Goal: Check status: Check status

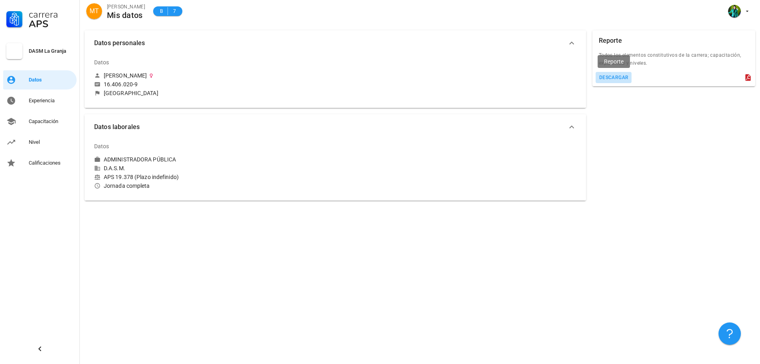
click at [612, 77] on div "descargar" at bounding box center [614, 78] width 30 height 6
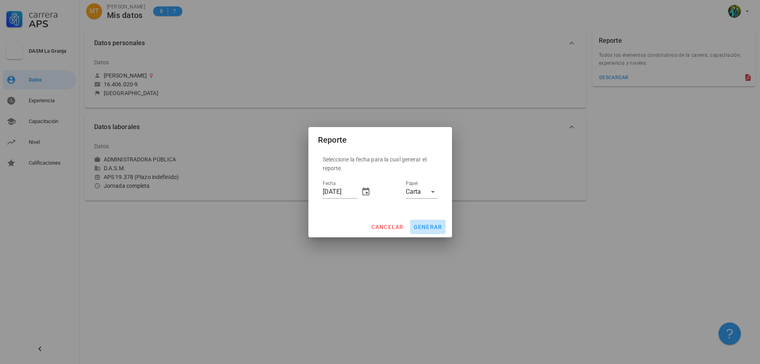
click at [435, 228] on span "generar" at bounding box center [428, 227] width 29 height 6
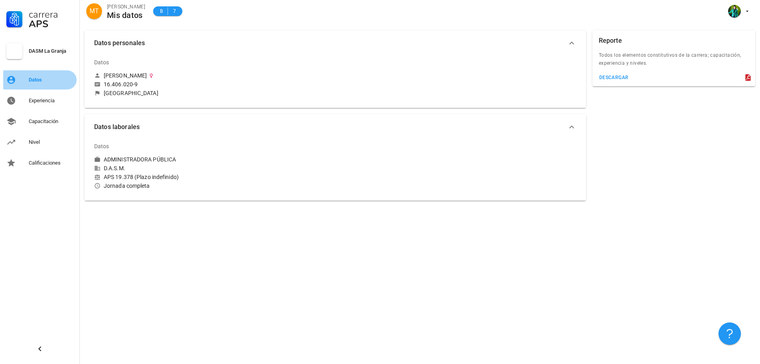
click at [36, 83] on div "Datos" at bounding box center [51, 79] width 45 height 13
click at [36, 99] on div "Experiencia" at bounding box center [51, 100] width 45 height 6
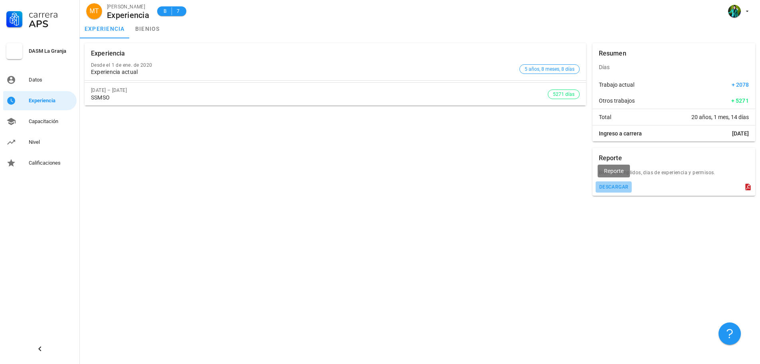
click at [620, 185] on div "descargar" at bounding box center [614, 187] width 30 height 6
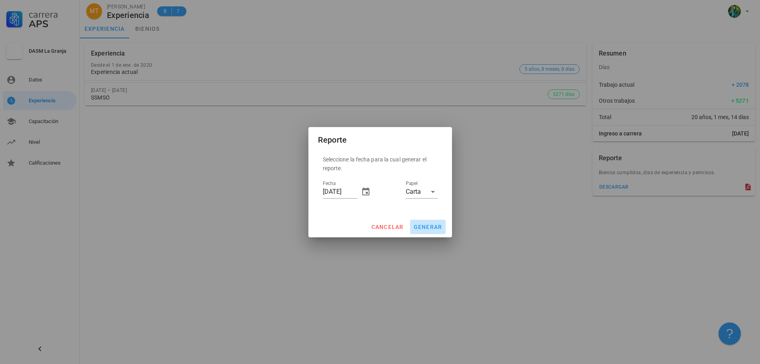
click at [430, 225] on span "generar" at bounding box center [428, 227] width 29 height 6
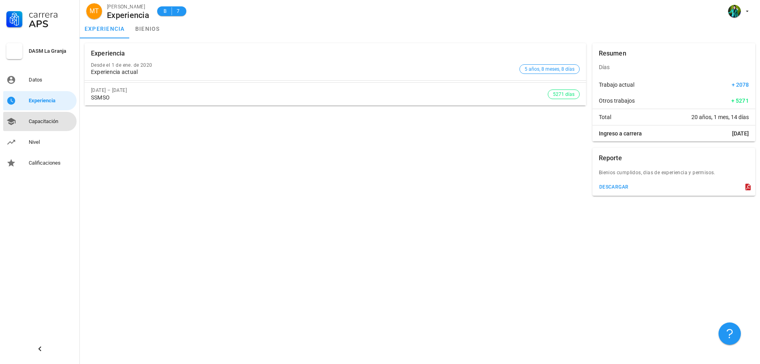
click at [49, 118] on div "Capacitación" at bounding box center [51, 121] width 45 height 13
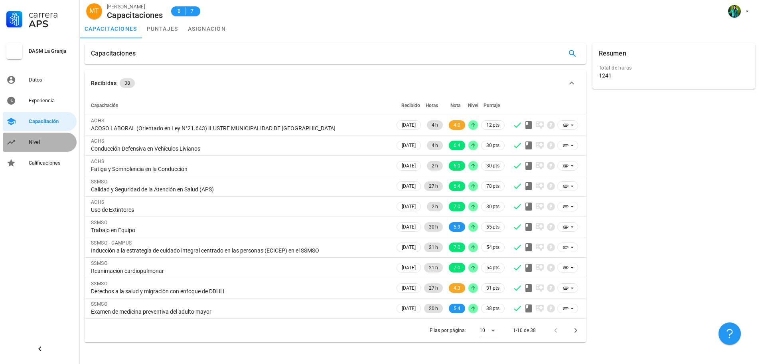
click at [42, 143] on div "Nivel" at bounding box center [51, 142] width 45 height 6
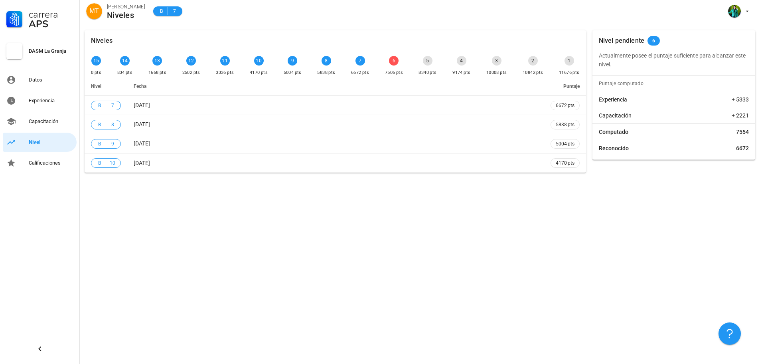
click at [394, 62] on div "6" at bounding box center [394, 61] width 10 height 10
click at [35, 162] on div "Calificaciones" at bounding box center [51, 163] width 45 height 6
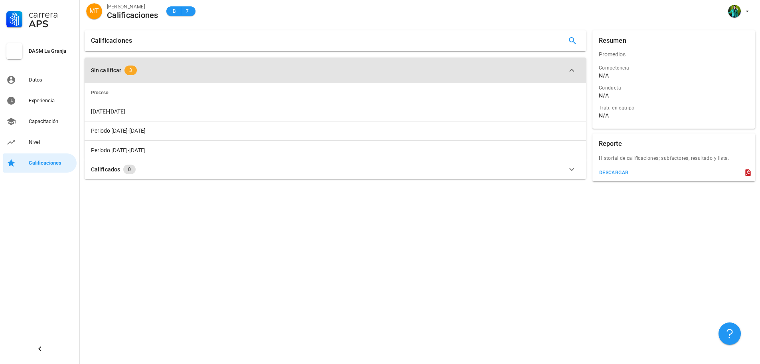
click at [116, 67] on div "Sin calificar" at bounding box center [106, 70] width 30 height 9
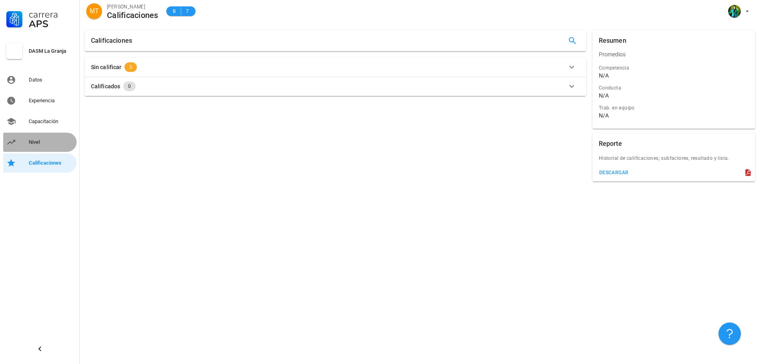
click at [28, 140] on link "Nivel" at bounding box center [39, 142] width 73 height 19
